Goal: Navigation & Orientation: Find specific page/section

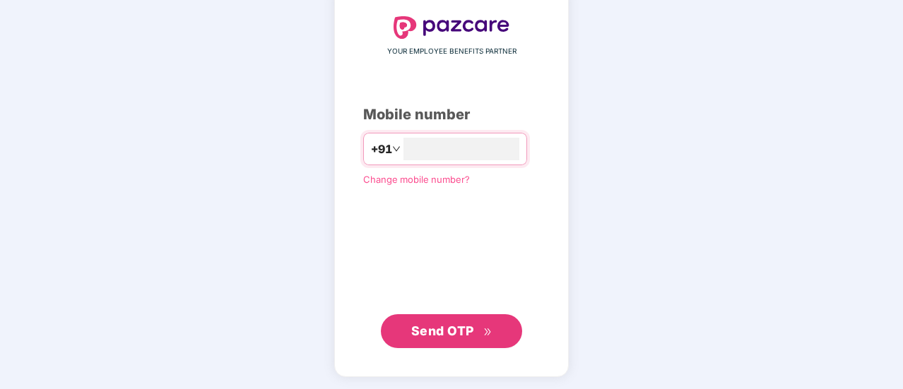
type input "**********"
click at [437, 326] on span "Send OTP" at bounding box center [442, 331] width 63 height 15
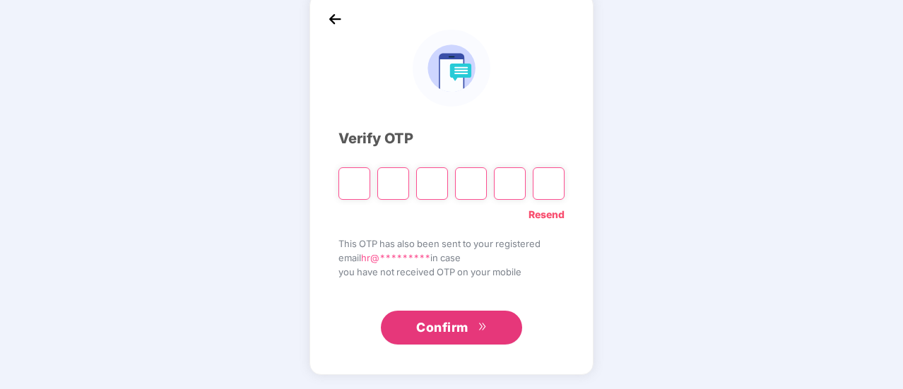
scroll to position [71, 0]
type input "*"
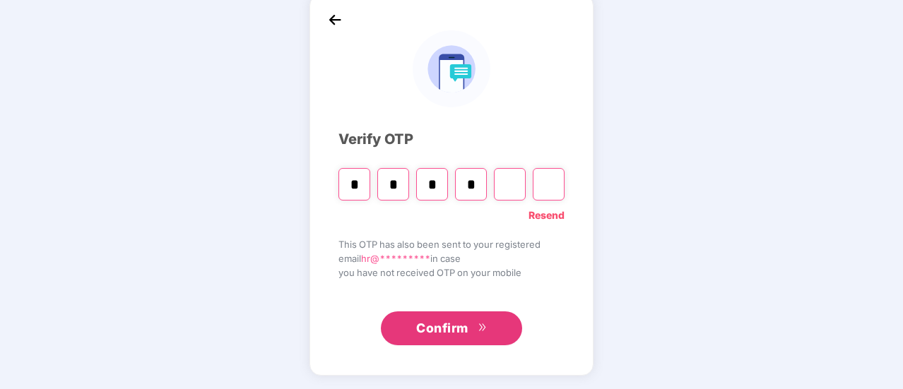
type input "*"
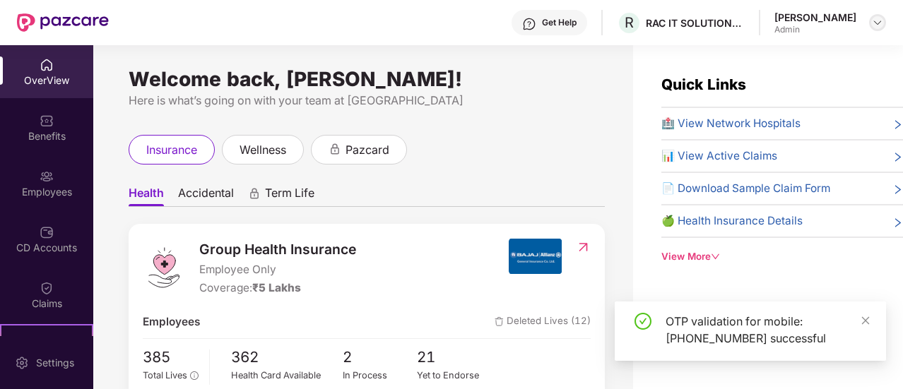
click at [875, 27] on img at bounding box center [877, 22] width 11 height 11
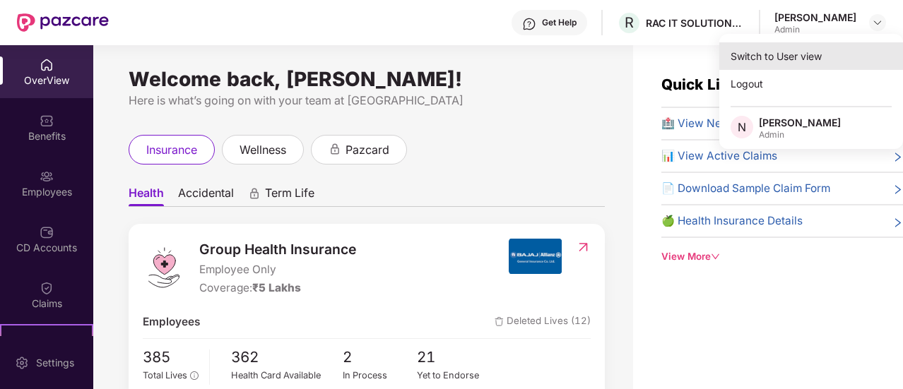
click at [804, 54] on div "Switch to User view" at bounding box center [811, 56] width 184 height 28
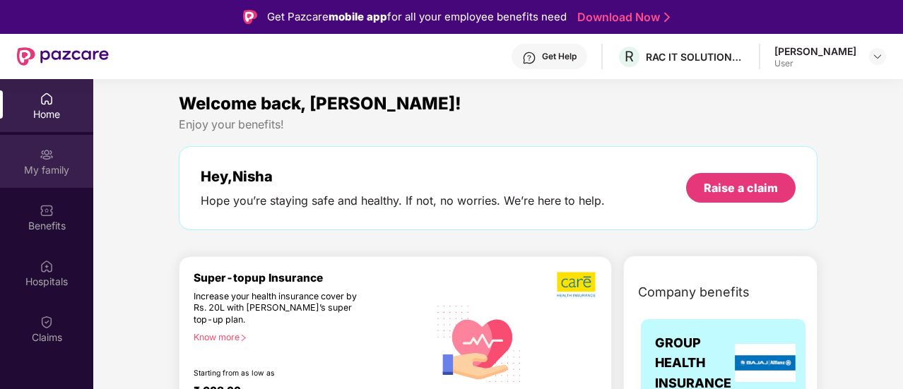
click at [47, 163] on div "My family" at bounding box center [46, 170] width 93 height 14
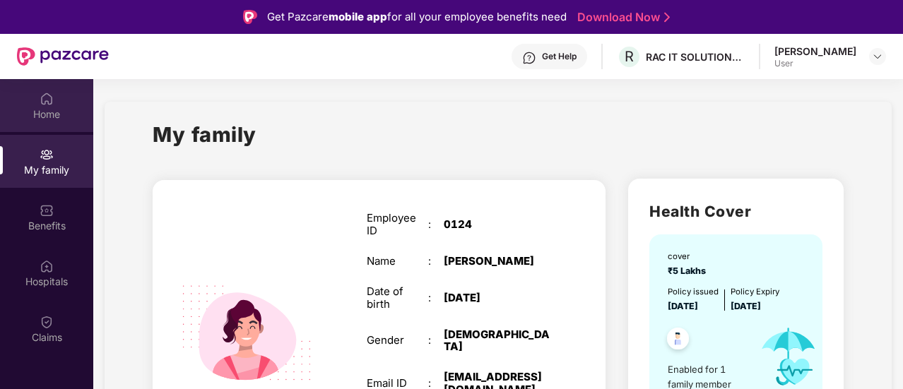
click at [42, 90] on div at bounding box center [47, 97] width 14 height 14
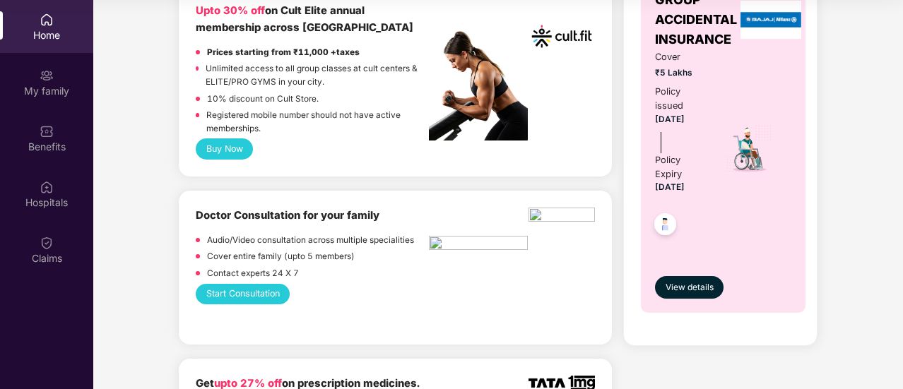
scroll to position [707, 0]
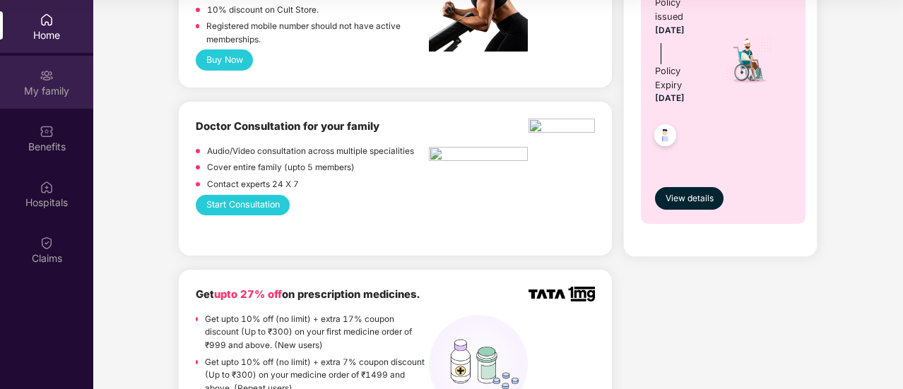
click at [29, 94] on div "My family" at bounding box center [46, 91] width 93 height 14
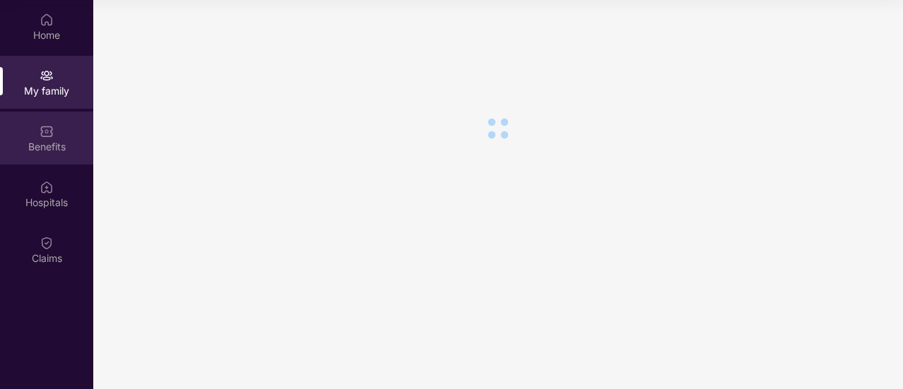
click at [42, 142] on div "Benefits" at bounding box center [46, 147] width 93 height 14
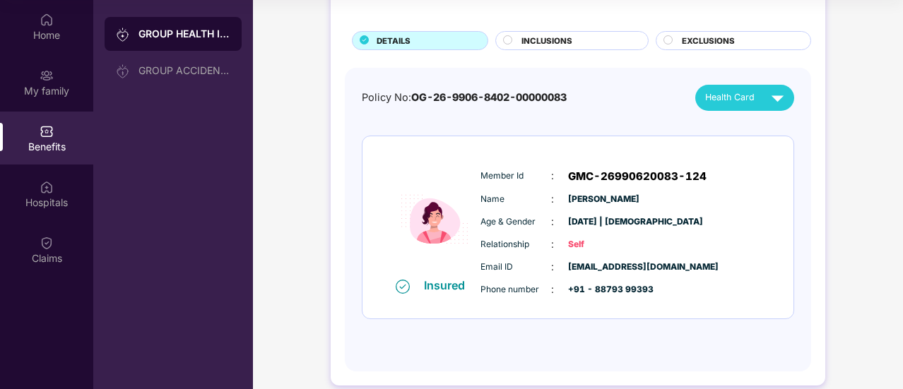
scroll to position [87, 0]
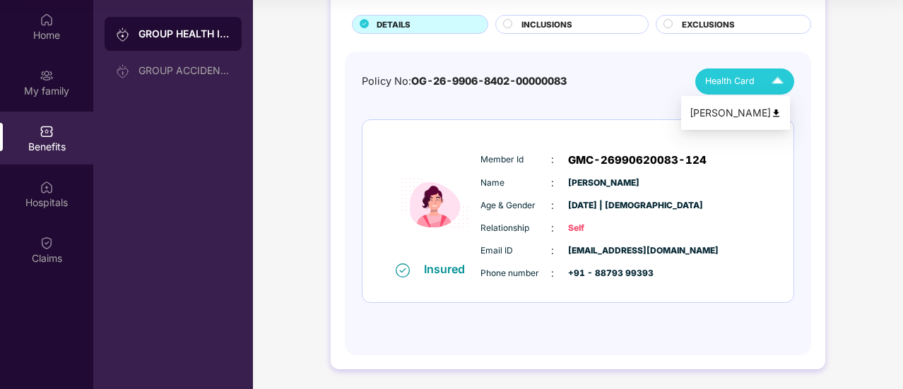
click at [778, 78] on img at bounding box center [777, 81] width 25 height 25
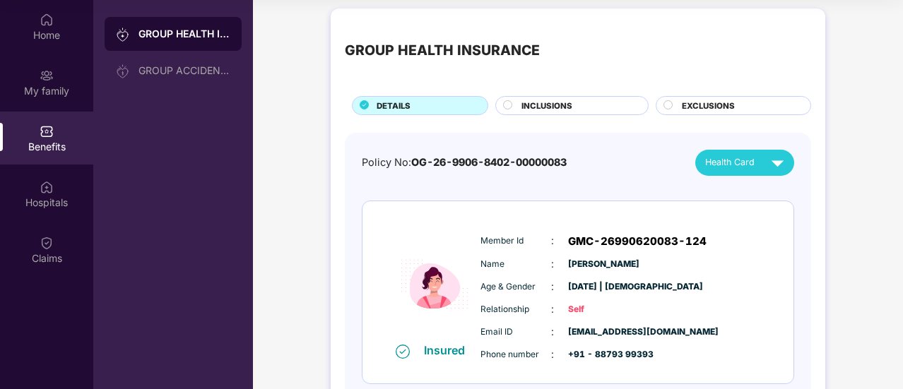
scroll to position [0, 0]
